Goal: Transaction & Acquisition: Purchase product/service

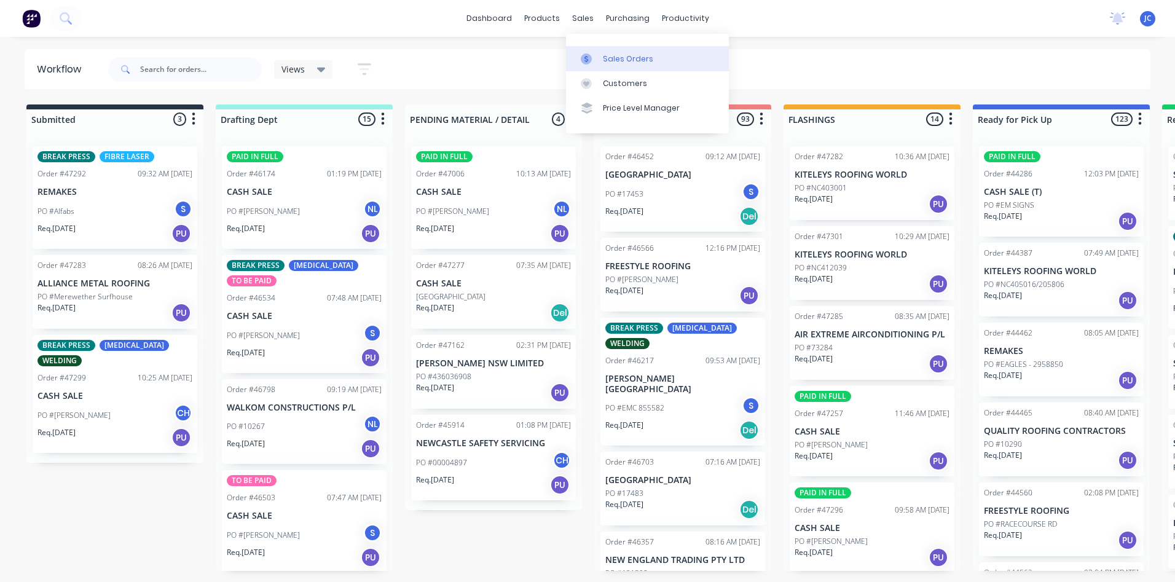
click at [602, 54] on link "Sales Orders" at bounding box center [647, 58] width 163 height 25
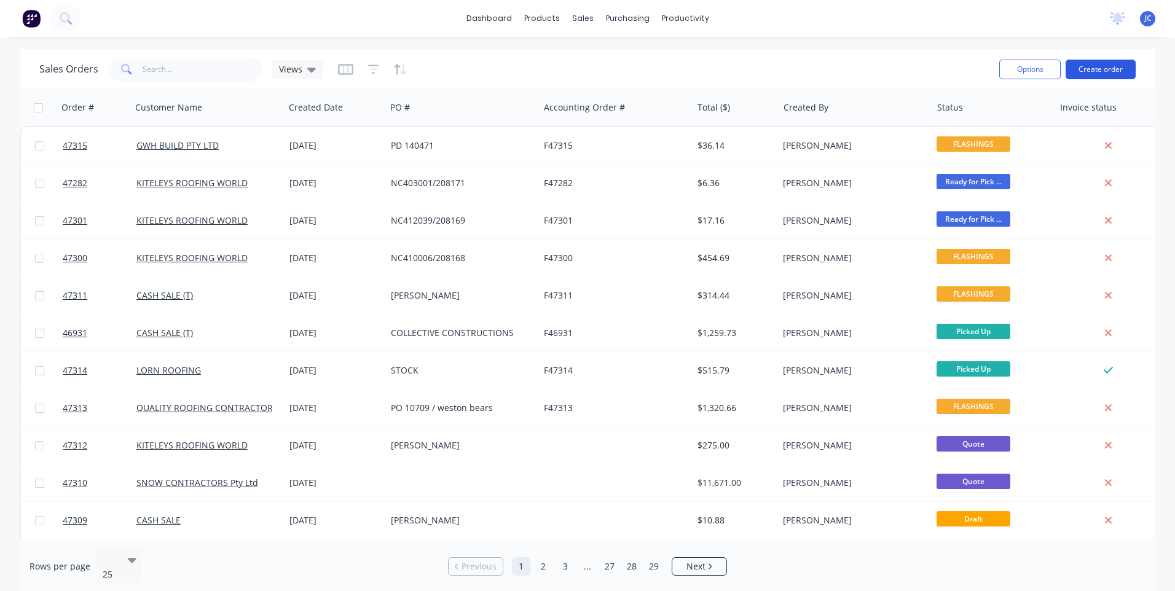
click at [1105, 66] on button "Create order" at bounding box center [1100, 70] width 70 height 20
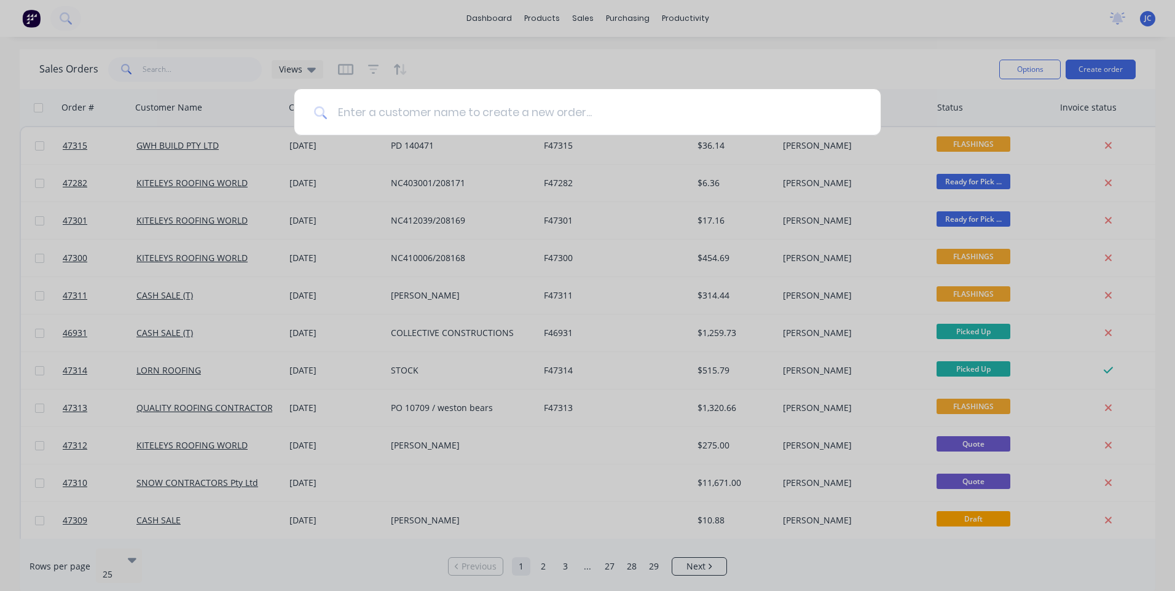
click at [461, 113] on input at bounding box center [593, 112] width 533 height 46
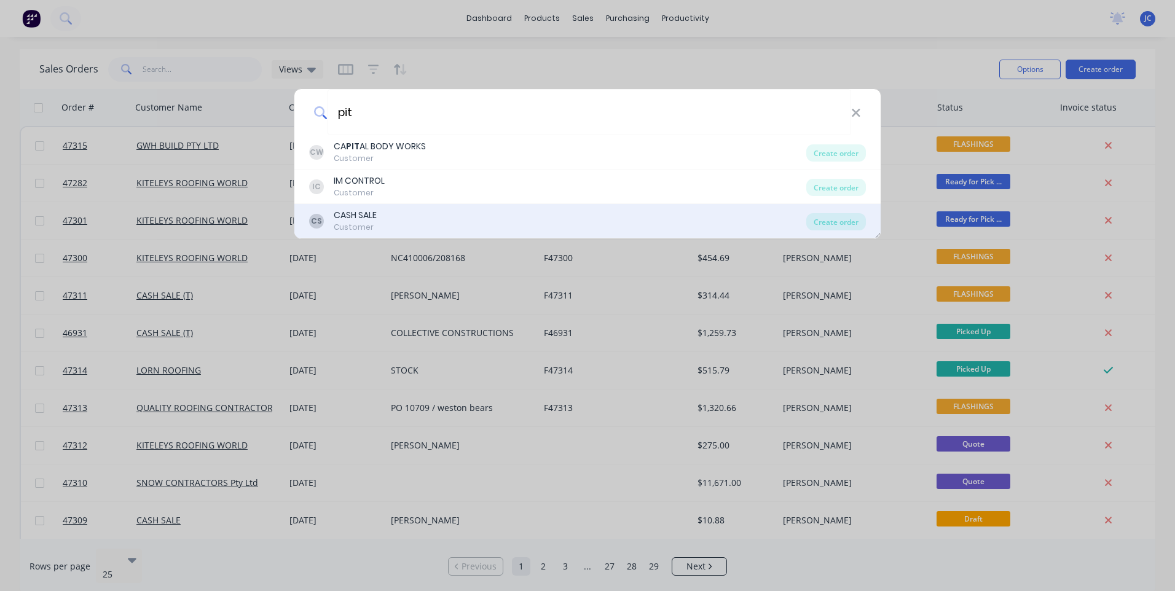
type input "pit"
click at [366, 208] on div "CS CASH SALE Customer Create order" at bounding box center [587, 221] width 586 height 34
click at [349, 224] on div "Customer" at bounding box center [355, 227] width 43 height 11
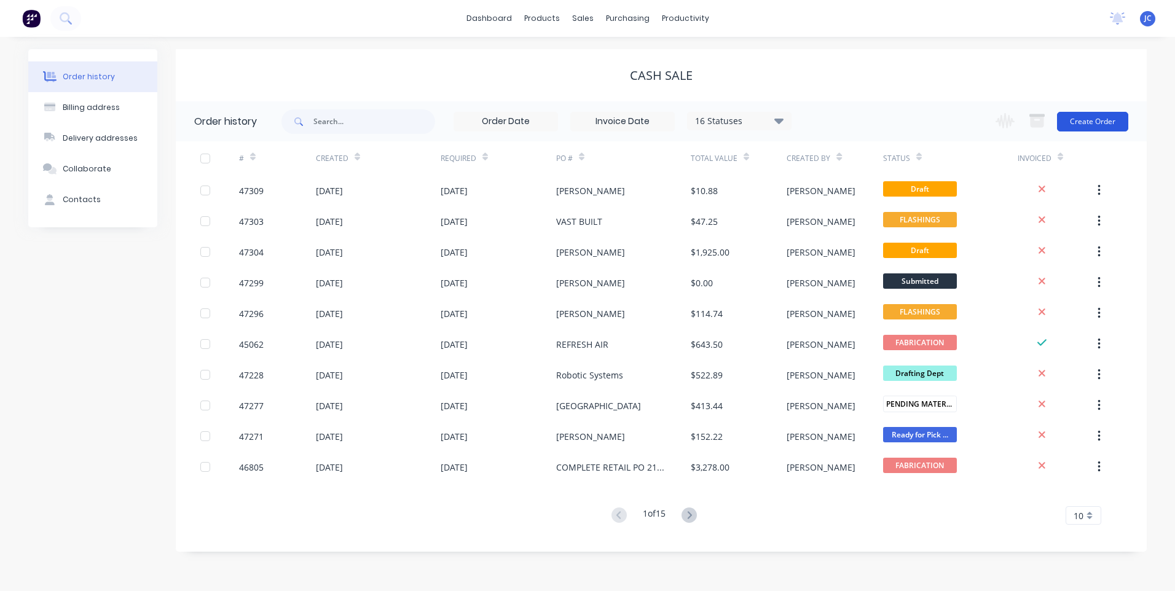
click at [1097, 120] on button "Create Order" at bounding box center [1092, 122] width 71 height 20
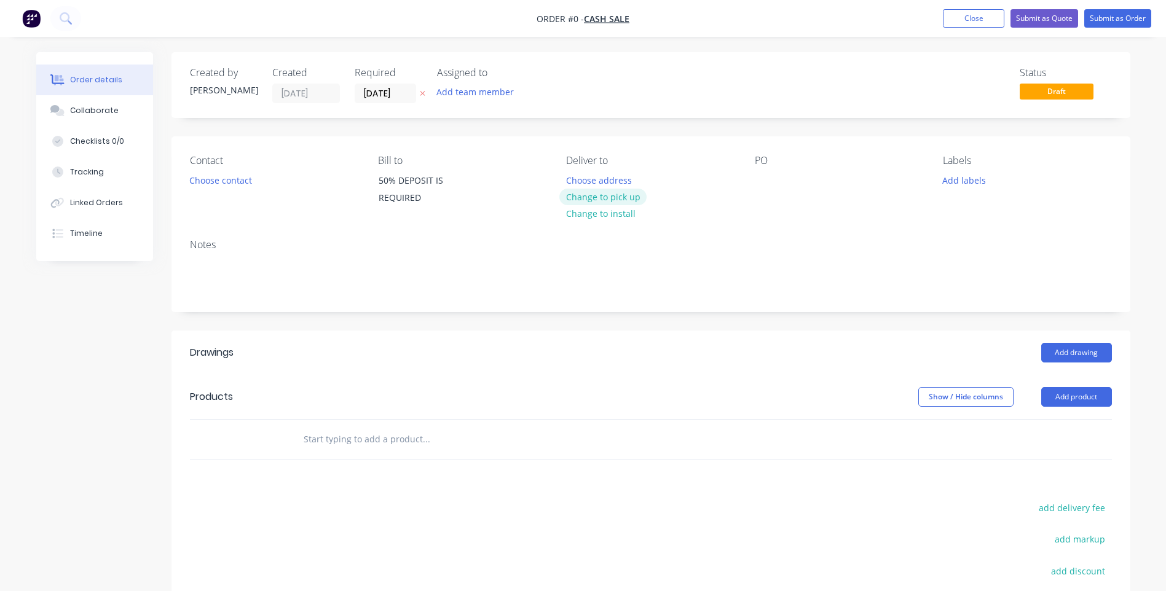
click at [594, 200] on button "Change to pick up" at bounding box center [602, 197] width 87 height 17
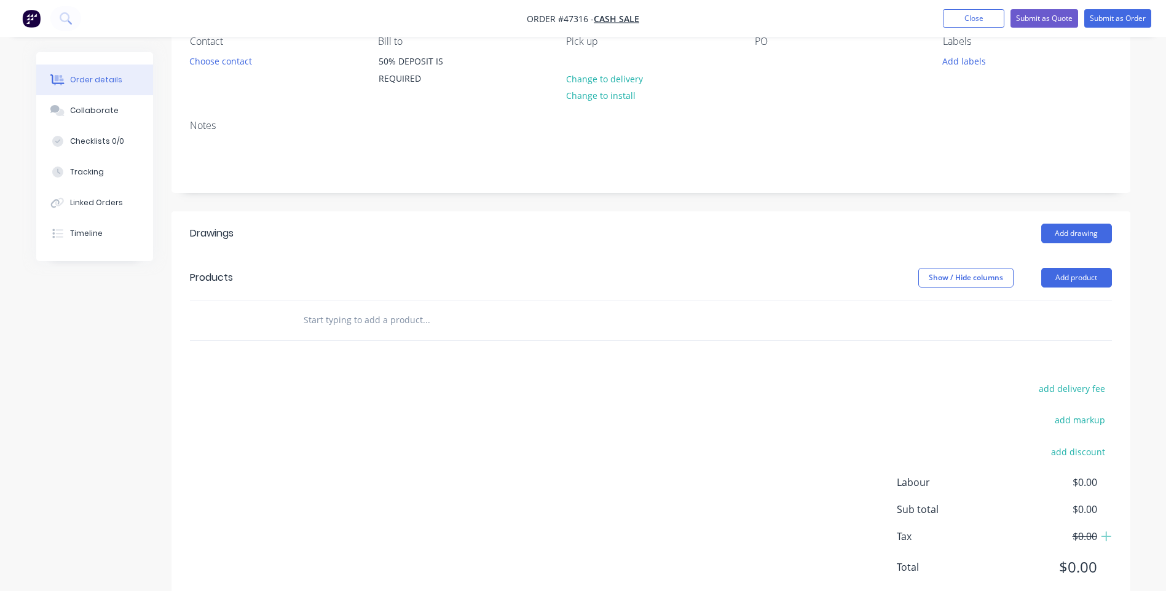
scroll to position [155, 0]
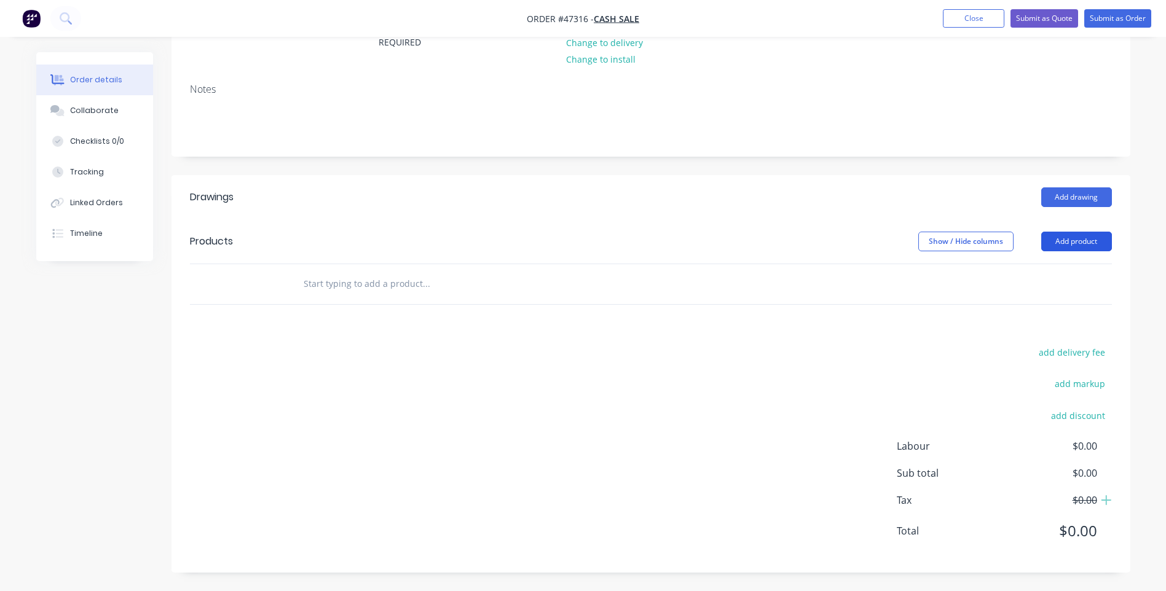
click at [1065, 238] on button "Add product" at bounding box center [1076, 242] width 71 height 20
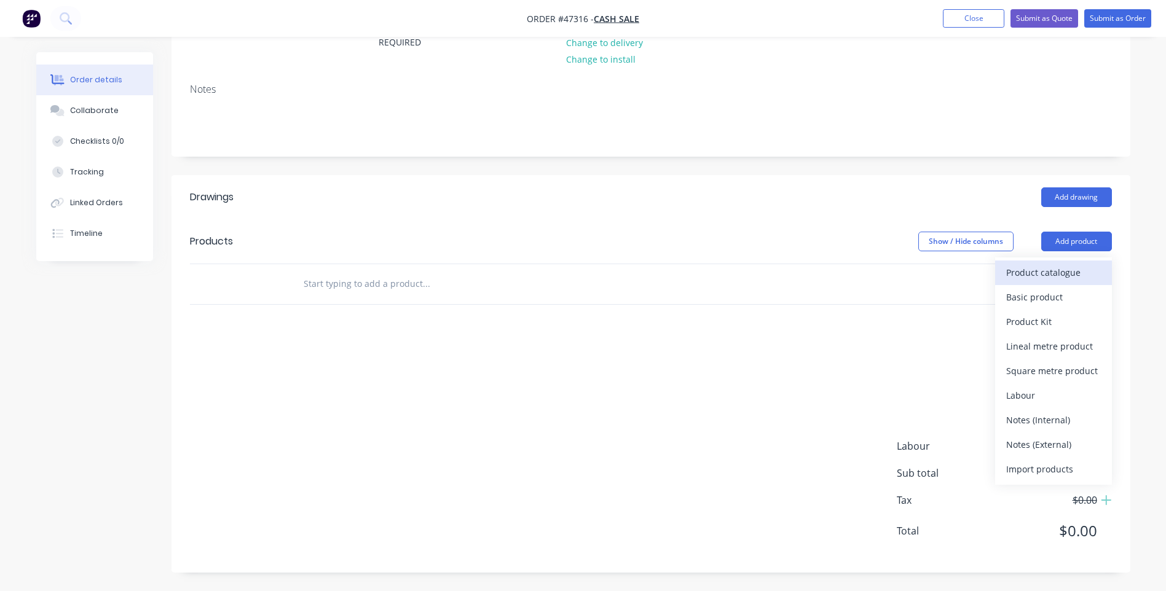
click at [1024, 274] on div "Product catalogue" at bounding box center [1053, 273] width 95 height 18
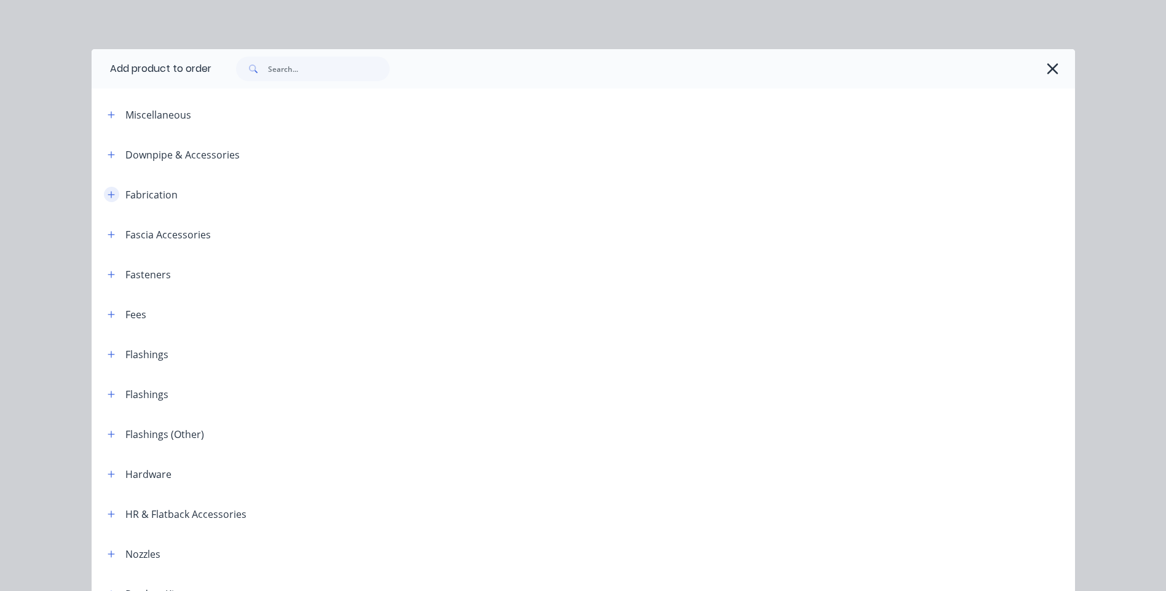
click at [108, 196] on icon "button" at bounding box center [111, 194] width 7 height 9
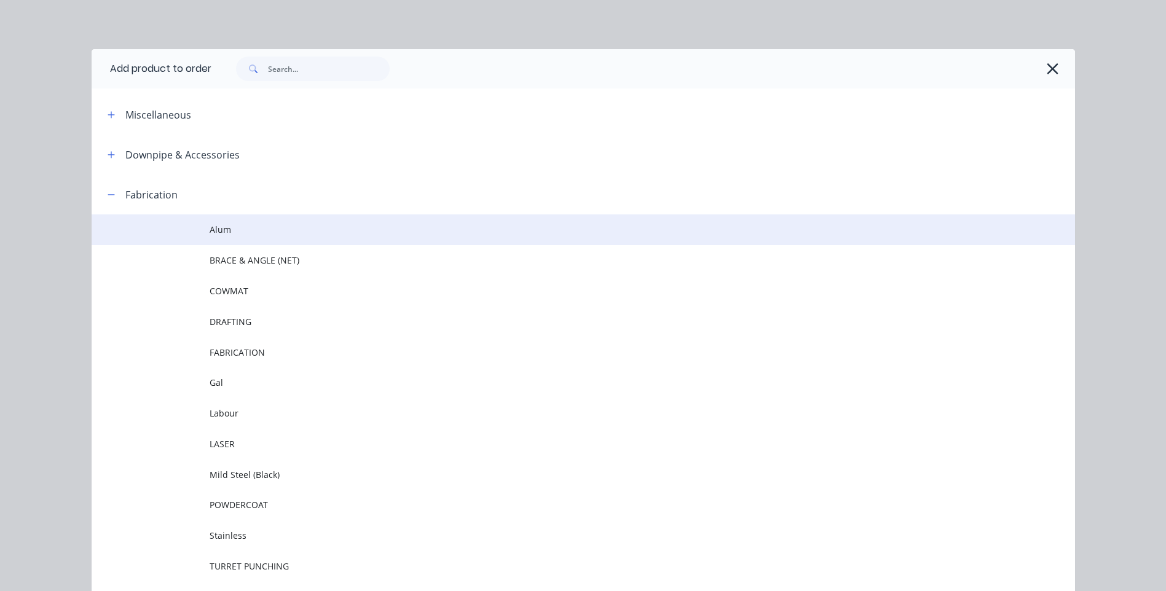
click at [219, 228] on span "Alum" at bounding box center [556, 229] width 692 height 13
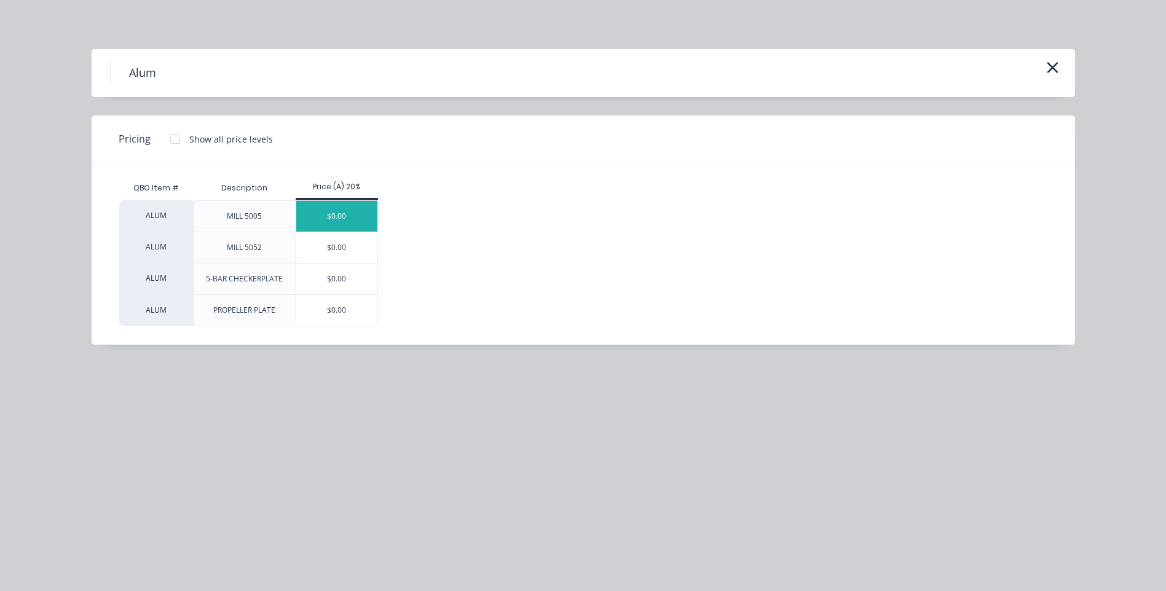
click at [331, 219] on div "$0.00" at bounding box center [337, 216] width 82 height 31
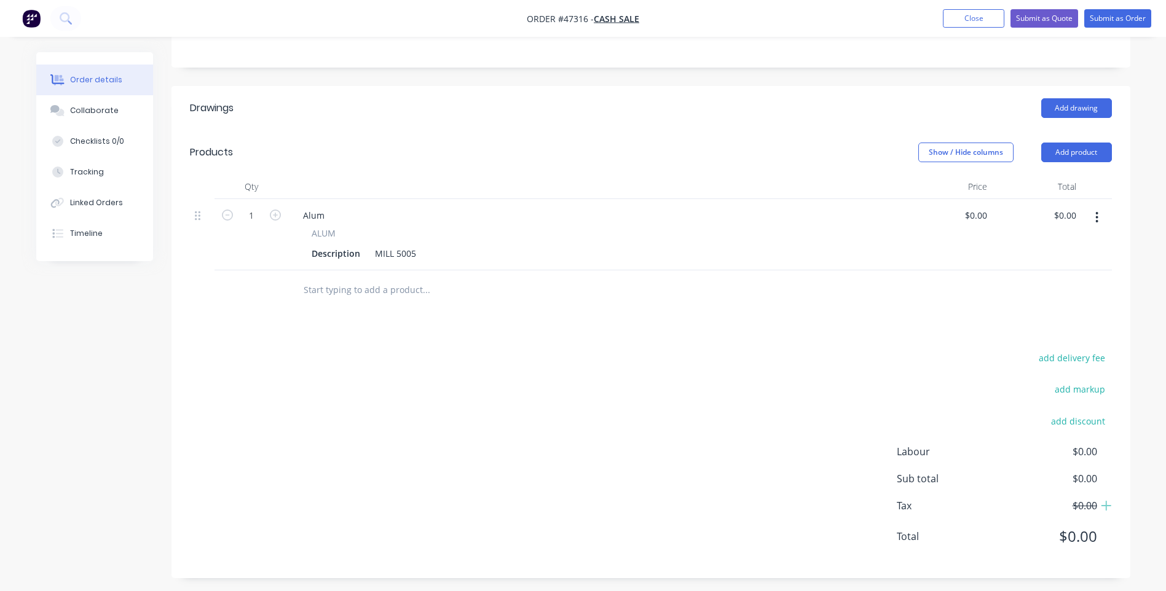
scroll to position [250, 0]
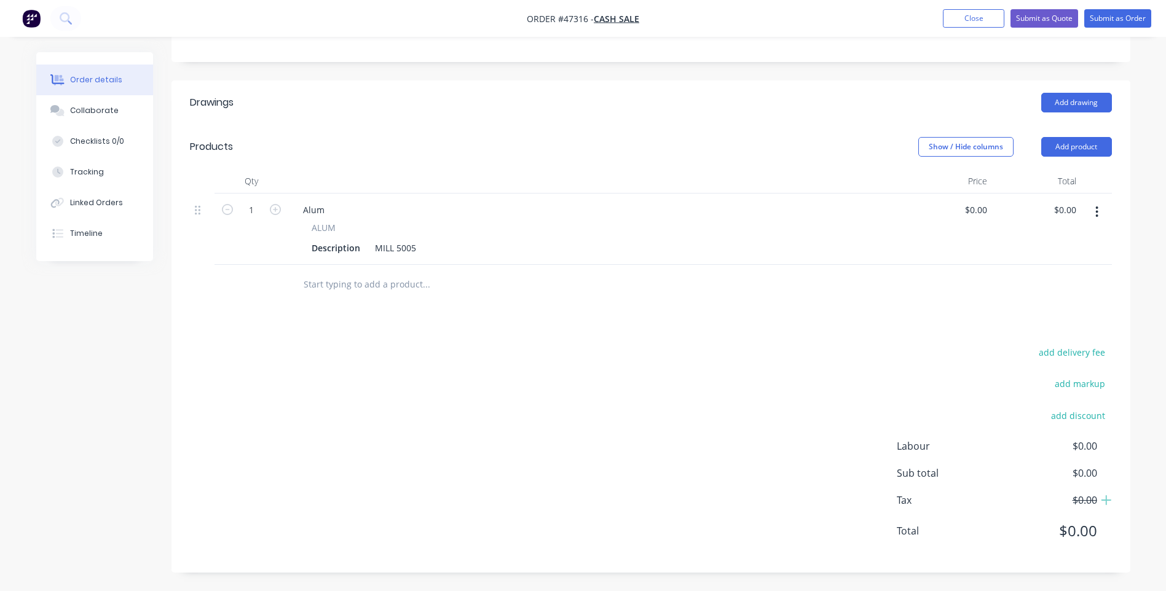
click at [1098, 210] on icon "button" at bounding box center [1096, 212] width 3 height 14
